Goal: Ask a question

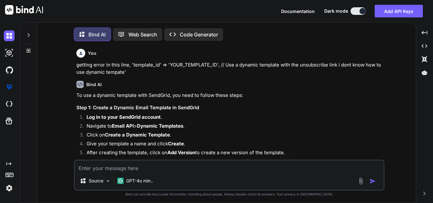
type textarea "x"
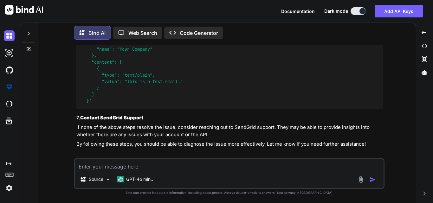
scroll to position [2939, 0]
click at [119, 165] on textarea at bounding box center [229, 164] width 308 height 11
type textarea "c"
type textarea "x"
type textarea "ca"
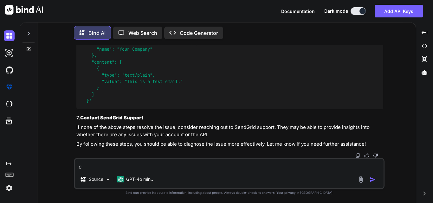
type textarea "x"
type textarea "can"
type textarea "x"
type textarea "can"
type textarea "x"
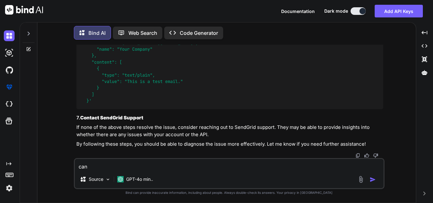
type textarea "can y"
type textarea "x"
type textarea "can yo"
type textarea "x"
type textarea "can yoi"
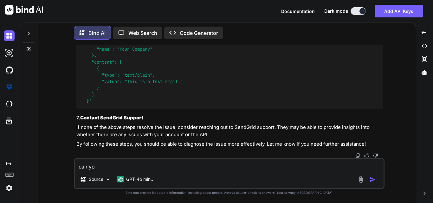
type textarea "x"
type textarea "can yo"
type textarea "x"
type textarea "can you"
type textarea "x"
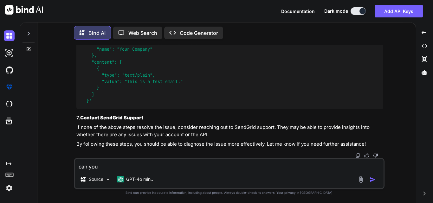
type textarea "can you"
type textarea "x"
type textarea "can you m"
type textarea "x"
type textarea "can you mo"
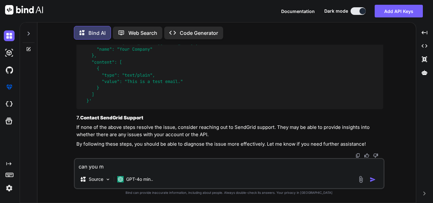
type textarea "x"
type textarea "can you mod"
type textarea "x"
type textarea "can you modi"
type textarea "x"
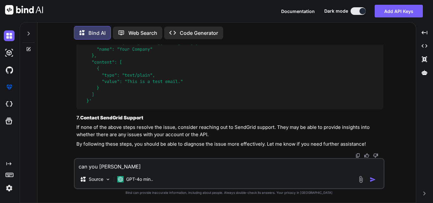
type textarea "can you modif"
type textarea "x"
type textarea "can you modifi"
type textarea "x"
type textarea "can you modifie"
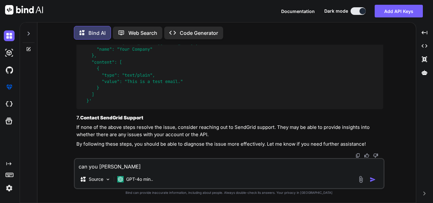
type textarea "x"
type textarea "can you modified"
type textarea "x"
type textarea "can you modified"
type textarea "x"
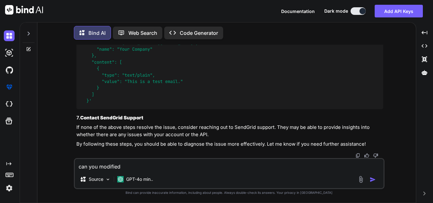
type textarea "can you modified t"
type textarea "x"
type textarea "can you modified th"
type textarea "x"
type textarea "can you modified thi"
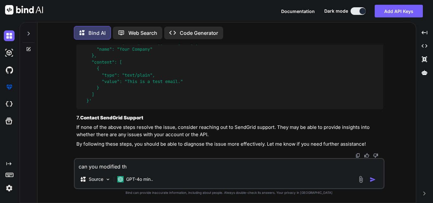
type textarea "x"
type textarea "can you modified this"
type textarea "x"
type textarea "can you modified this"
type textarea "x"
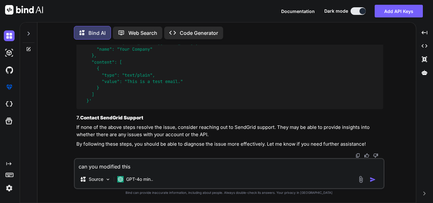
type textarea "can you modified this c"
type textarea "x"
type textarea "can you modified this co"
type textarea "x"
type textarea "can you modified this cod"
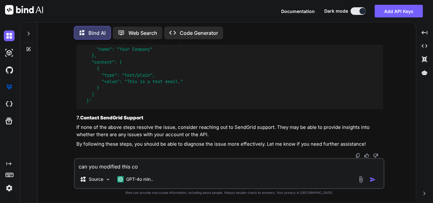
type textarea "x"
type textarea "can you modified this code"
type textarea "x"
type textarea "can you modified this code"
type textarea "x"
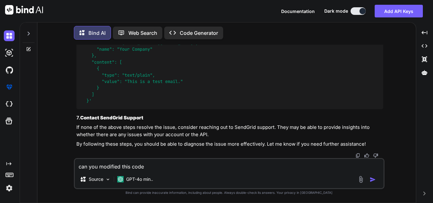
type textarea "can you modified this code a"
type textarea "x"
type textarea "can you modified this code as"
type textarea "x"
type textarea "can you modified this code as"
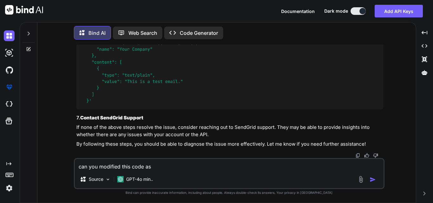
type textarea "x"
type textarea "can you modified this code as i"
type textarea "x"
type textarea "can you modified this code as i"
type textarea "x"
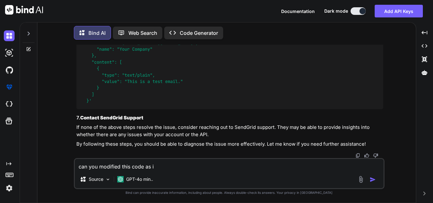
type textarea "can you modified this code as i w"
type textarea "x"
type textarea "can you modified this code as i wa"
type textarea "x"
type textarea "can you modified this code as i wan"
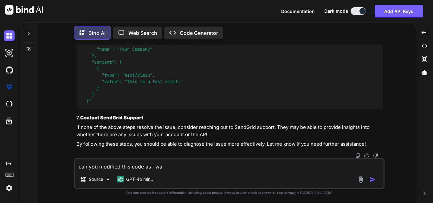
type textarea "x"
type textarea "can you modified this code as i want"
type textarea "x"
type textarea "can you modified this code as i want"
type textarea "x"
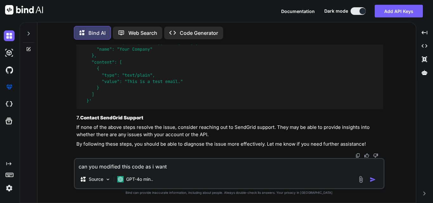
type textarea "can you modified this code as i want t"
type textarea "x"
type textarea "can you modified this code as i want t"
type textarea "x"
type textarea "can you modified this code as i want t"
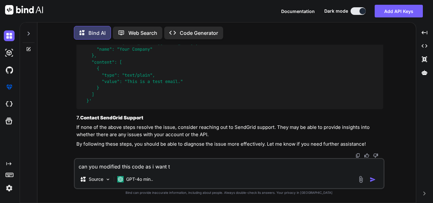
type textarea "x"
type textarea "can you modified this code as i want to"
type textarea "x"
type textarea "can you modified this code as i want to"
type textarea "x"
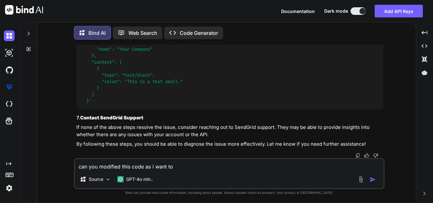
type textarea "can you modified this code as i want to s"
type textarea "x"
type textarea "can you modified this code as i want to se"
type textarea "x"
type textarea "can you modified this code as i want to s"
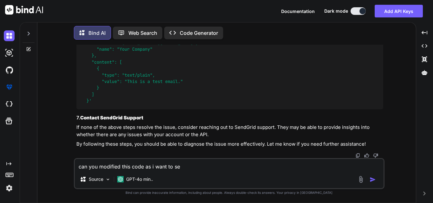
type textarea "x"
type textarea "can you modified this code as i want to"
type textarea "x"
type textarea "can you modified this code as i want to n"
type textarea "x"
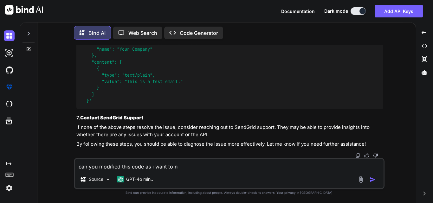
type textarea "can you modified this code as i want to no"
type textarea "x"
type textarea "can you modified this code as i want to not"
type textarea "x"
type textarea "can you modified this code as i want to not"
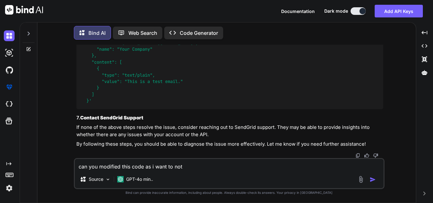
type textarea "x"
type textarea "can you modified this code as i want to not s"
type textarea "x"
type textarea "can you modified this code as i want to not se"
type textarea "x"
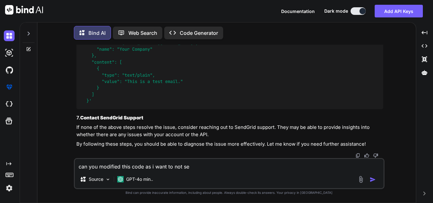
type textarea "can you modified this code as i want to not sen"
type textarea "x"
type textarea "can you modified this code as i want to not send"
type textarea "x"
type textarea "can you modified this code as i want to not sendf"
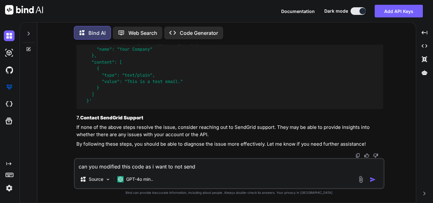
type textarea "x"
type textarea "can you modified this code as i want to not sendf"
type textarea "x"
type textarea "can you modified this code as i want to not sendf"
type textarea "x"
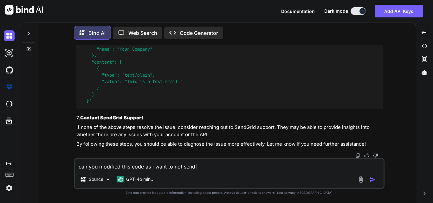
type textarea "can you modified this code as i want to not send"
type textarea "x"
type textarea "can you modified this code as i want to not send"
type textarea "x"
type textarea "can you modified this code as i want to not send e"
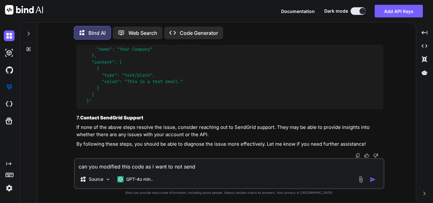
type textarea "x"
type textarea "can you modified this code as i want to not send em"
type textarea "x"
type textarea "can you modified this code as i want to not send ema"
type textarea "x"
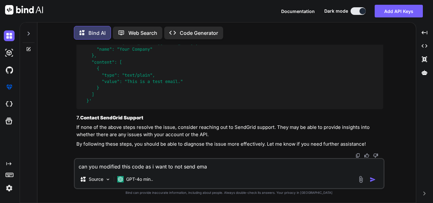
type textarea "can you modified this code as i want to not send emai"
type textarea "x"
type textarea "can you modified this code as i want to not send email"
type textarea "x"
type textarea "can you modified this code as i want to not send email"
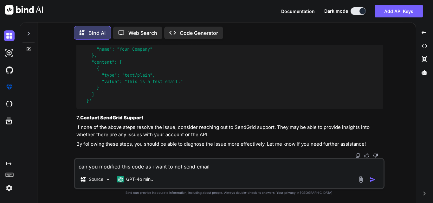
type textarea "x"
type textarea "can you modified this code as i want to not send email t"
type textarea "x"
type textarea "can you modified this code as i want to not send email th"
type textarea "x"
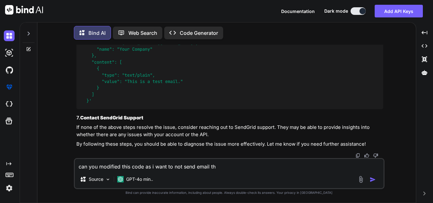
type textarea "can you modified this code as i want to not send email tho"
type textarea "x"
type textarea "can you modified this code as i want to not send email thos"
type textarea "x"
type textarea "can you modified this code as i want to not send email those"
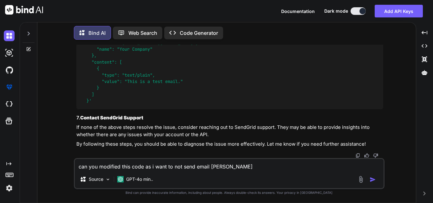
type textarea "x"
type textarea "can you modified this code as i want to not send email those"
type textarea "x"
type textarea "can you modified this code as i want to not send email those e"
type textarea "x"
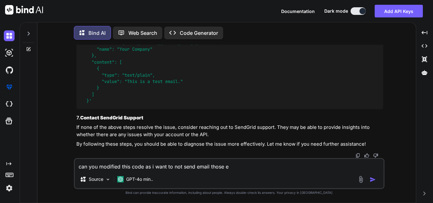
type textarea "can you modified this code as i want to not send email those em"
type textarea "x"
type textarea "can you modified this code as i want to not send email those ema"
type textarea "x"
type textarea "can you modified this code as i want to not send email those emai"
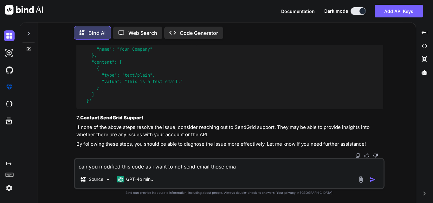
type textarea "x"
type textarea "can you modified this code as i want to not send email those email"
type textarea "x"
type textarea "can you modified this code as i want to not send email those email"
type textarea "x"
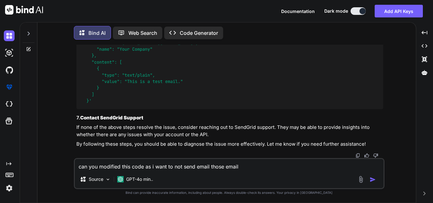
type textarea "can you modified this code as i want to not send email those email w"
type textarea "x"
type textarea "can you modified this code as i want to not send email those email wh"
type textarea "x"
type textarea "can you modified this code as i want to not send email those email who"
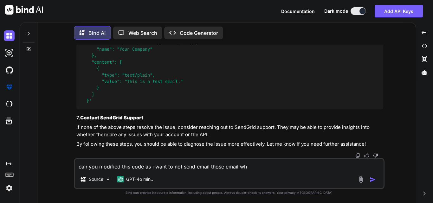
type textarea "x"
type textarea "can you modified this code as i want to not send email those email who"
type textarea "x"
type textarea "can you modified this code as i want to not send email those email who i"
type textarea "x"
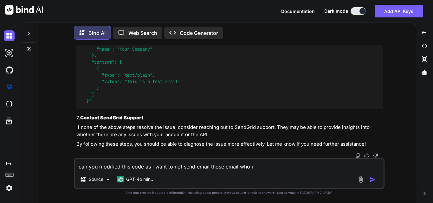
type textarea "can you modified this code as i want to not send email those email who is"
type textarea "x"
type textarea "can you modified this code as i want to not send email those email who is"
type textarea "x"
type textarea "can you modified this code as i want to not send email those email who is a"
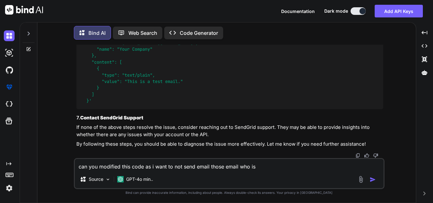
type textarea "x"
type textarea "can you modified this code as i want to not send email those email who is al"
type textarea "x"
type textarea "can you modified this code as i want to not send email those email who is alr"
type textarea "x"
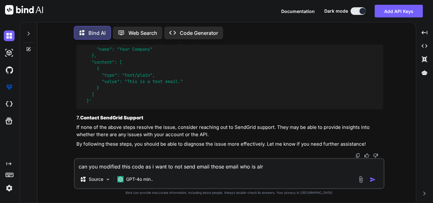
type textarea "can you modified this code as i want to not send email those email who is alre"
type textarea "x"
type textarea "can you modified this code as i want to not send email those email who is alrea"
type textarea "x"
type textarea "can you modified this code as i want to not send email those email who is alread"
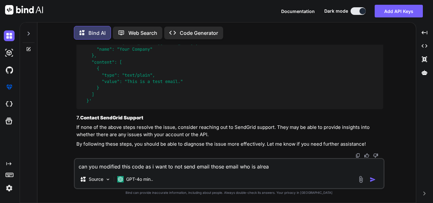
type textarea "x"
type textarea "can you modified this code as i want to not send email those email who is alrea…"
type textarea "x"
type textarea "can you modified this code as i want to not send email those email who is alrea…"
type textarea "x"
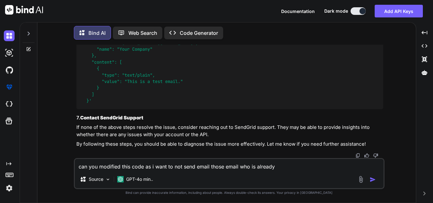
type textarea "can you modified this code as i want to not send email those email who is alrea…"
type textarea "x"
type textarea "can you modified this code as i want to not send email those email who is alrea…"
type textarea "x"
type textarea "can you modified this code as i want to not send email those email who is alrea…"
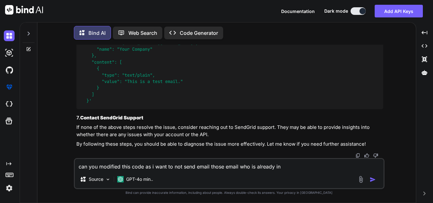
type textarea "x"
type textarea "can you modified this code as i want to not send email those email who is alrea…"
type textarea "x"
type textarea "can you modified this code as i want to not send email those email who is alrea…"
type textarea "x"
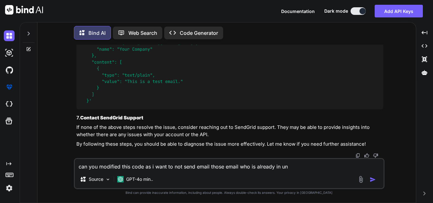
type textarea "can you modified this code as i want to not send email those email who is alrea…"
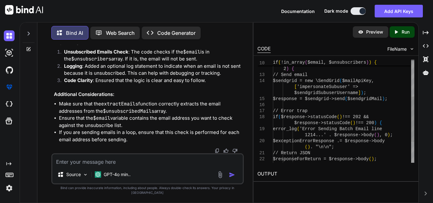
scroll to position [0, 0]
click at [362, 116] on div "// Error trap if ( $response->statusCode ( ) !== 202 && $response->statusCode (…" at bounding box center [343, 93] width 141 height 235
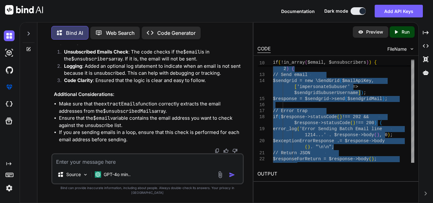
scroll to position [3406, 0]
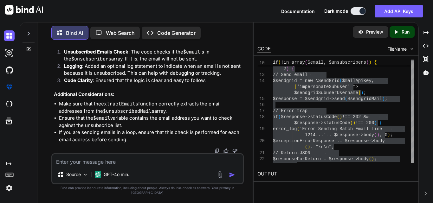
drag, startPoint x: 105, startPoint y: 75, endPoint x: 164, endPoint y: 152, distance: 96.5
copy p "$getUnsuscribedMail = $dbc->prepare("SELECT DISTINCT email FROM `" . $database …"
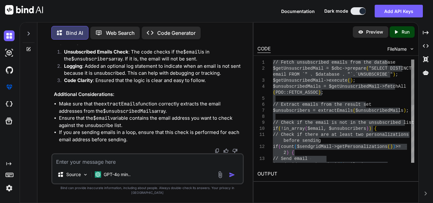
scroll to position [0, 0]
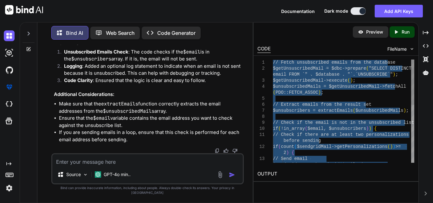
click at [351, 103] on div "// Send email $sendgrid = new \SendGrid ( $mailApiKey, before sending if ( coun…" at bounding box center [343, 177] width 141 height 235
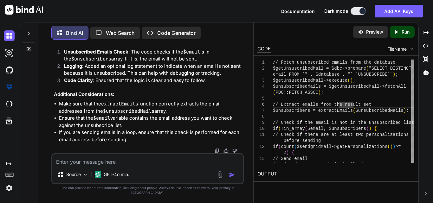
scroll to position [3422, 0]
drag, startPoint x: 105, startPoint y: 75, endPoint x: 170, endPoint y: 137, distance: 90.3
copy p "$getUnsuscribedMail = $dbc->prepare("SELECT DISTINCT email FROM `" . $database …"
click at [122, 165] on textarea at bounding box center [147, 159] width 190 height 11
